Goal: Check status: Check status

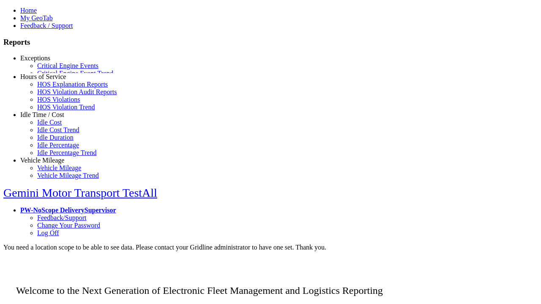
click at [55, 69] on link "Critical Engine Events" at bounding box center [67, 65] width 61 height 7
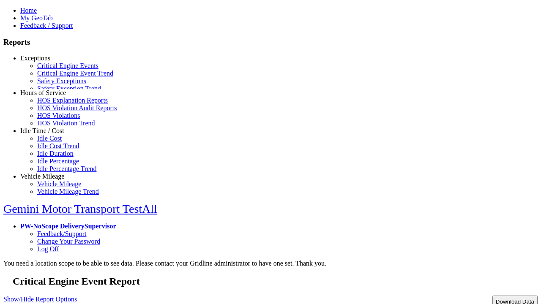
select select "**"
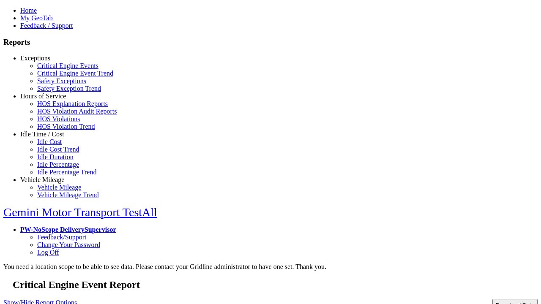
type input "**********"
